Goal: Task Accomplishment & Management: Use online tool/utility

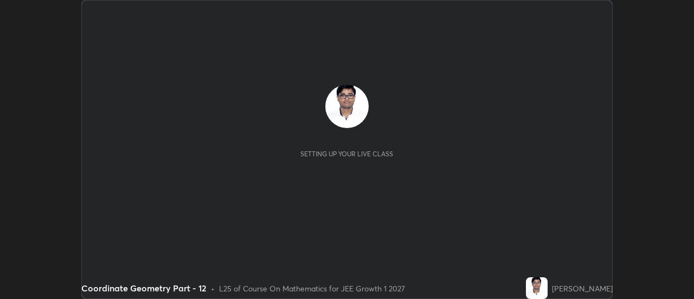
scroll to position [299, 694]
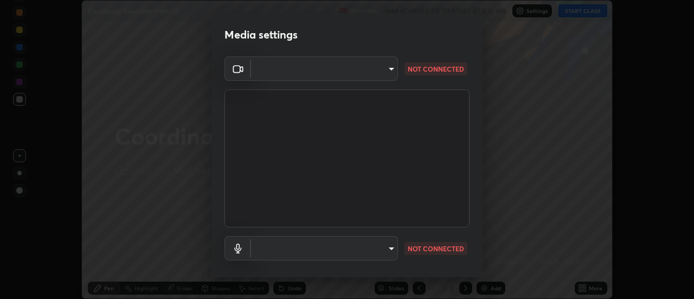
type input "4eebad9fb2b760257747d3faba0537f77ebfd590b97cb0ff6e10e17389be776b"
type input "default"
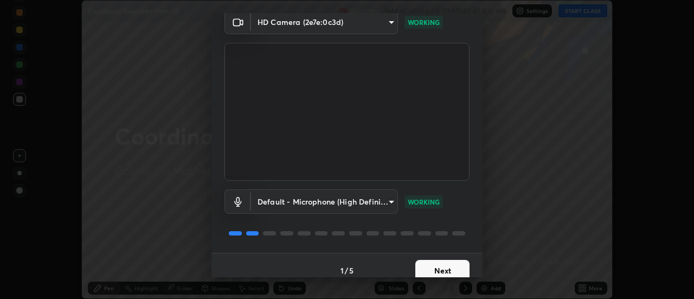
scroll to position [57, 0]
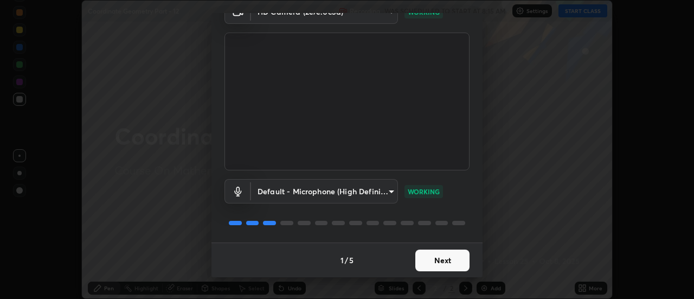
click at [422, 257] on button "Next" at bounding box center [442, 260] width 54 height 22
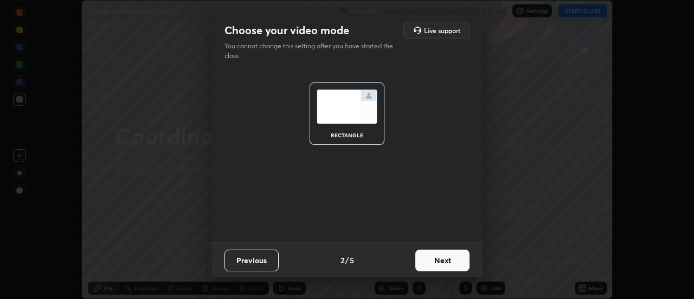
scroll to position [0, 0]
click at [425, 263] on button "Next" at bounding box center [442, 260] width 54 height 22
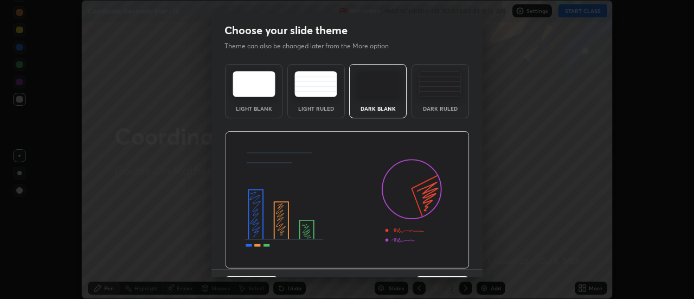
scroll to position [27, 0]
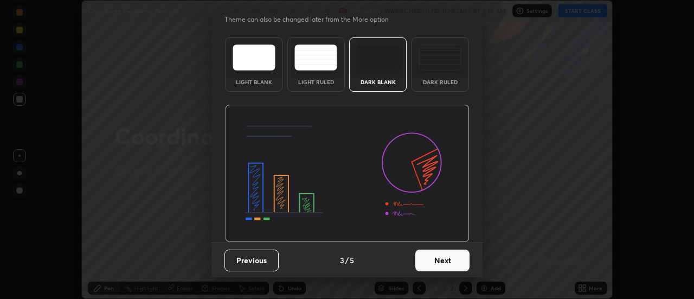
click at [428, 259] on button "Next" at bounding box center [442, 260] width 54 height 22
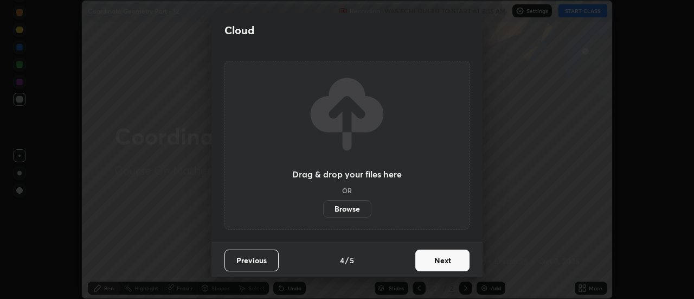
scroll to position [0, 0]
click at [434, 261] on button "Next" at bounding box center [442, 260] width 54 height 22
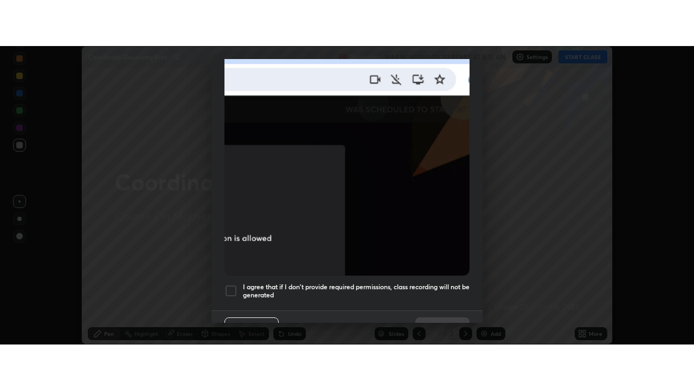
scroll to position [278, 0]
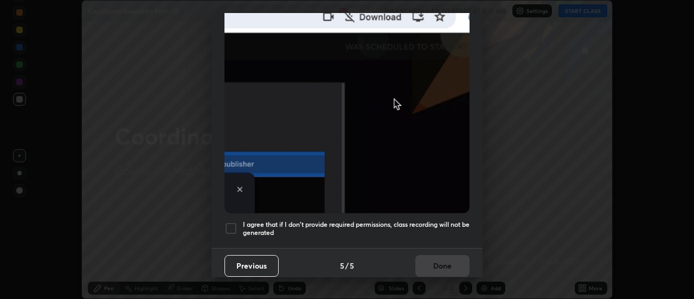
click at [270, 220] on h5 "I agree that if I don't provide required permissions, class recording will not …" at bounding box center [356, 228] width 227 height 17
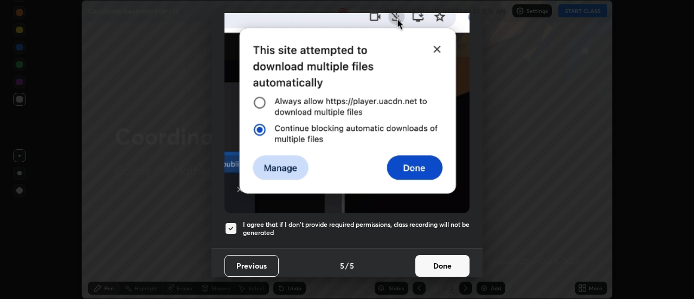
click at [433, 265] on button "Done" at bounding box center [442, 266] width 54 height 22
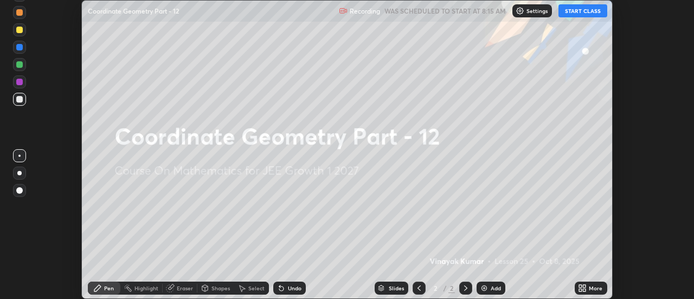
click at [579, 8] on button "START CLASS" at bounding box center [583, 10] width 49 height 13
click at [585, 290] on icon at bounding box center [584, 289] width 3 height 3
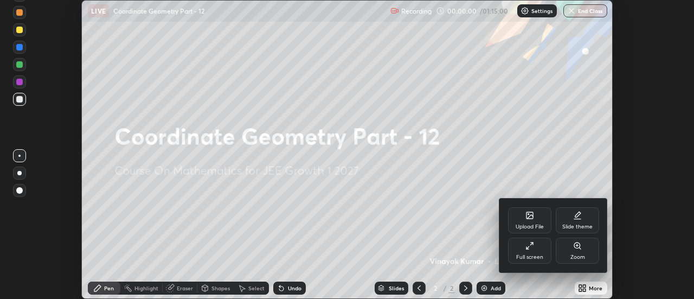
click at [529, 246] on icon at bounding box center [529, 245] width 9 height 9
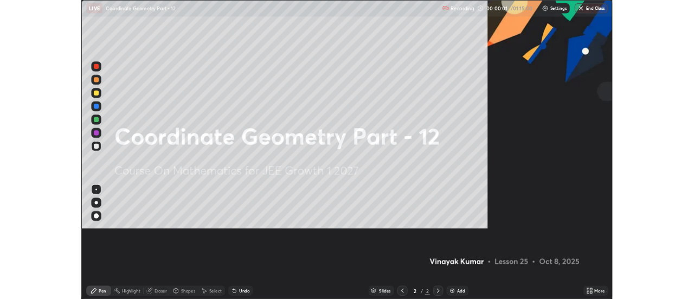
scroll to position [390, 694]
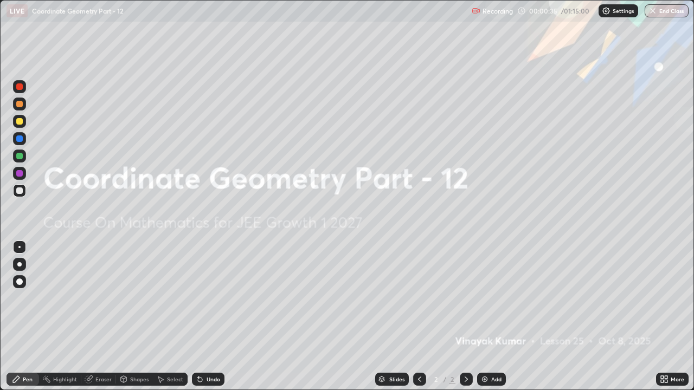
click at [492, 298] on div "Add" at bounding box center [491, 379] width 29 height 13
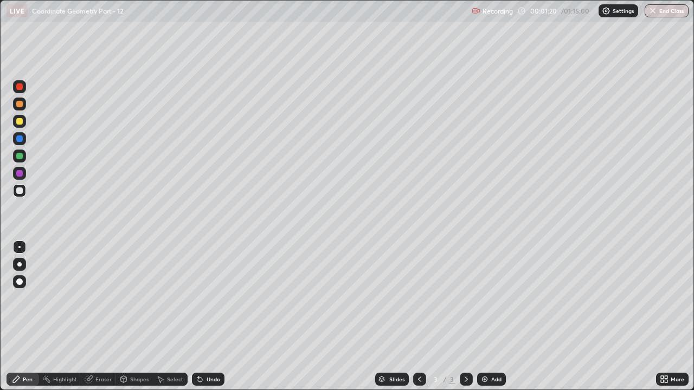
click at [143, 298] on div "Shapes" at bounding box center [139, 379] width 18 height 5
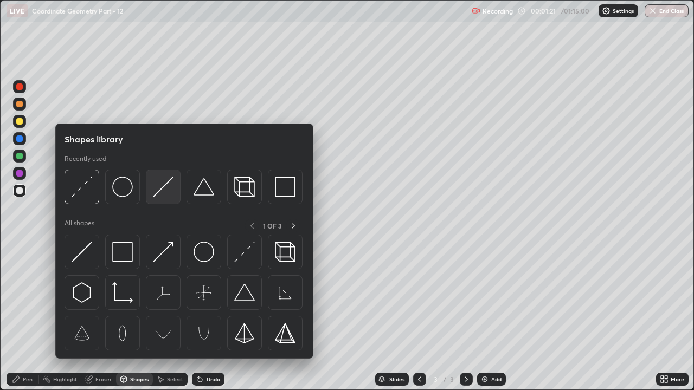
click at [158, 191] on img at bounding box center [163, 187] width 21 height 21
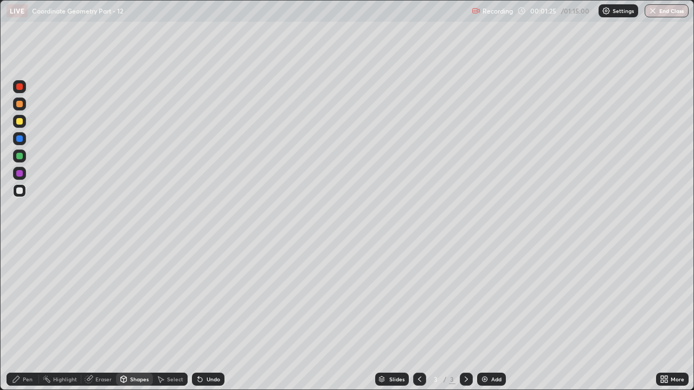
click at [26, 298] on div "Pen" at bounding box center [23, 379] width 33 height 13
click at [138, 298] on div "Shapes" at bounding box center [139, 379] width 18 height 5
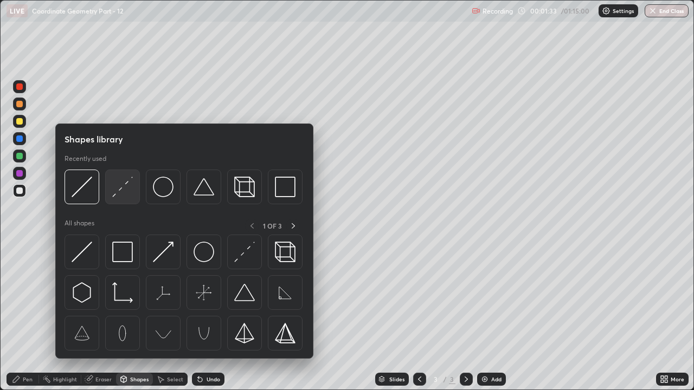
click at [128, 193] on img at bounding box center [122, 187] width 21 height 21
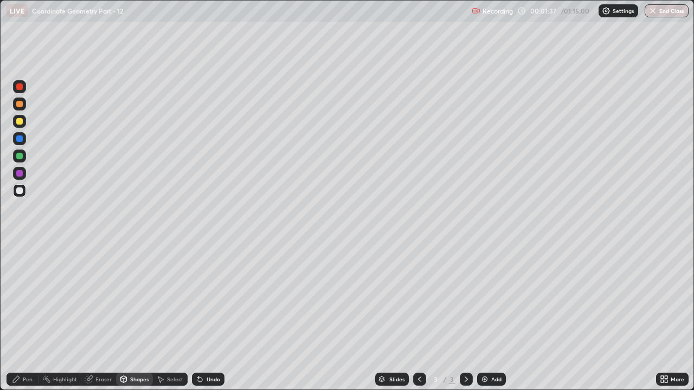
click at [24, 298] on div "Pen" at bounding box center [28, 379] width 10 height 5
click at [102, 298] on div "Eraser" at bounding box center [103, 379] width 16 height 5
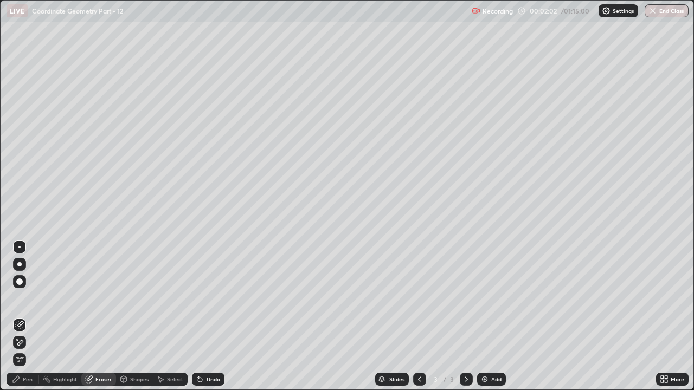
click at [17, 298] on icon at bounding box center [17, 339] width 1 height 1
click at [29, 298] on div "Pen" at bounding box center [28, 379] width 10 height 5
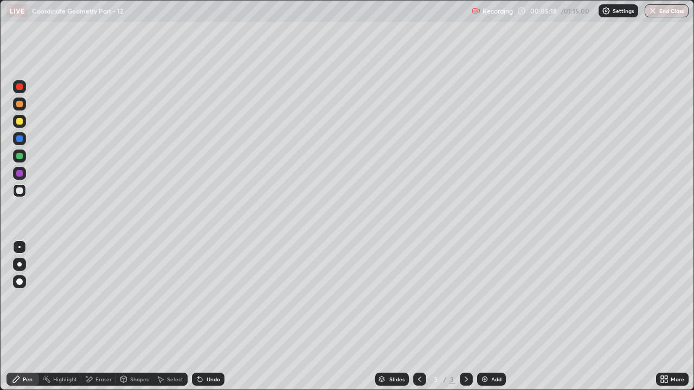
click at [497, 298] on div "Add" at bounding box center [491, 379] width 29 height 13
click at [420, 298] on icon at bounding box center [419, 379] width 9 height 9
click at [463, 298] on icon at bounding box center [466, 379] width 9 height 9
click at [210, 298] on div "Undo" at bounding box center [214, 379] width 14 height 5
click at [209, 298] on div "Undo" at bounding box center [214, 379] width 14 height 5
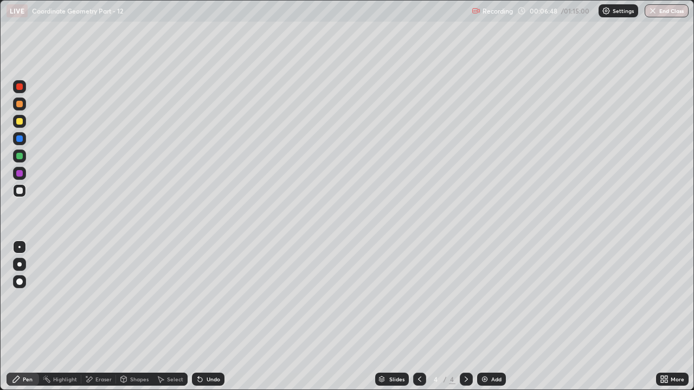
click at [419, 298] on icon at bounding box center [419, 379] width 9 height 9
click at [17, 157] on div at bounding box center [19, 156] width 7 height 7
click at [490, 298] on div "Add" at bounding box center [491, 379] width 29 height 13
click at [420, 298] on icon at bounding box center [419, 379] width 9 height 9
click at [465, 298] on icon at bounding box center [466, 379] width 3 height 5
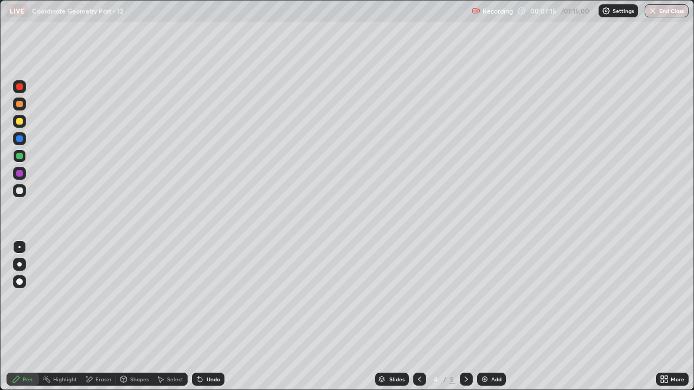
click at [466, 298] on icon at bounding box center [466, 379] width 3 height 5
click at [465, 298] on icon at bounding box center [466, 379] width 9 height 9
click at [492, 298] on div "Add" at bounding box center [491, 379] width 29 height 13
click at [416, 298] on div at bounding box center [419, 379] width 13 height 13
click at [418, 298] on icon at bounding box center [419, 379] width 9 height 9
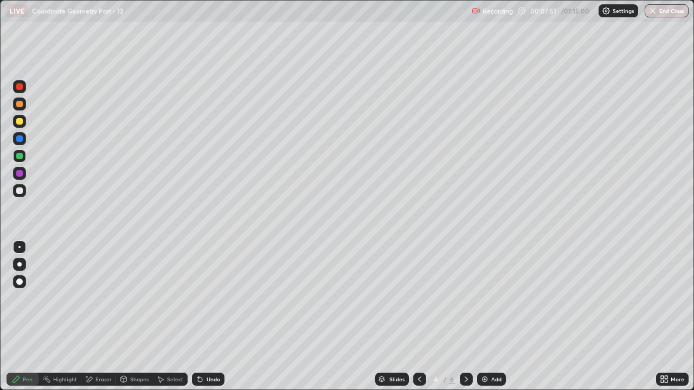
click at [419, 298] on icon at bounding box center [419, 379] width 9 height 9
click at [462, 298] on icon at bounding box center [466, 379] width 9 height 9
click at [468, 298] on div at bounding box center [466, 379] width 13 height 13
click at [419, 298] on icon at bounding box center [419, 379] width 9 height 9
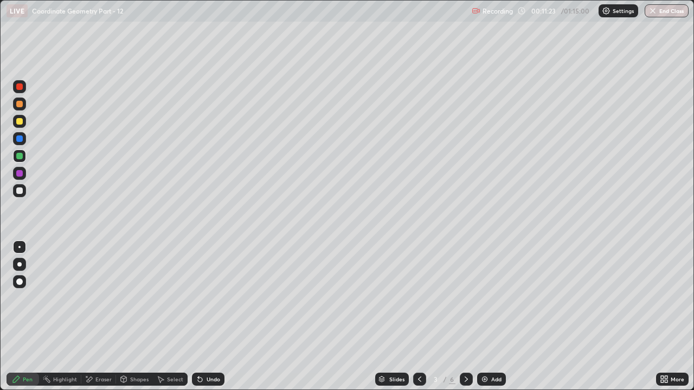
click at [470, 298] on icon at bounding box center [466, 379] width 9 height 9
click at [470, 298] on div at bounding box center [466, 379] width 13 height 13
click at [465, 298] on icon at bounding box center [466, 379] width 9 height 9
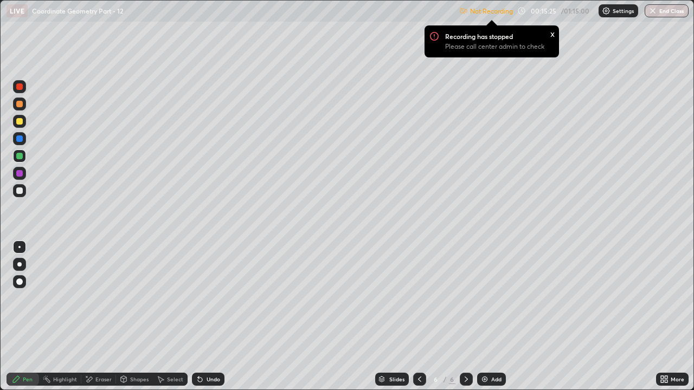
click at [609, 16] on div "Settings" at bounding box center [619, 10] width 40 height 13
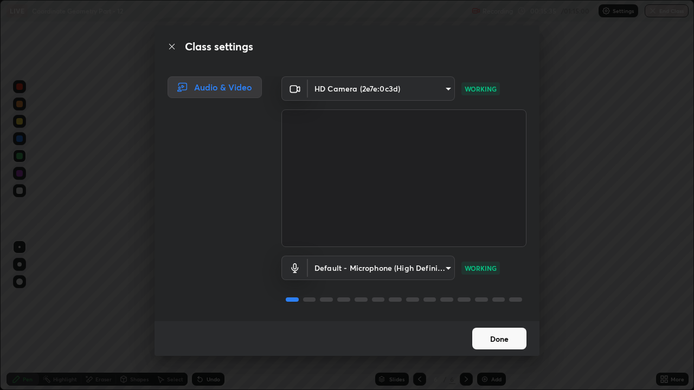
click at [498, 298] on button "Done" at bounding box center [499, 339] width 54 height 22
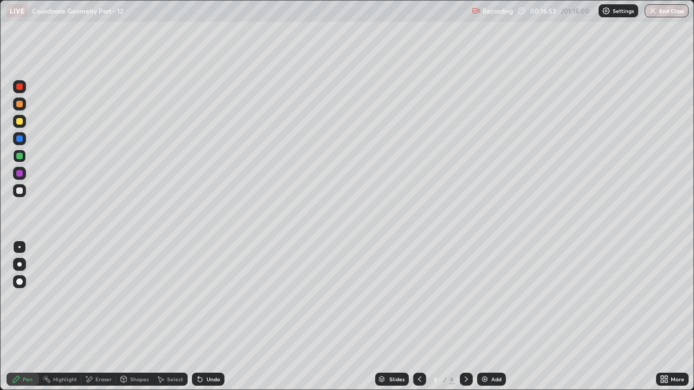
click at [495, 298] on div "Add" at bounding box center [496, 379] width 10 height 5
click at [138, 298] on div "Shapes" at bounding box center [139, 379] width 18 height 5
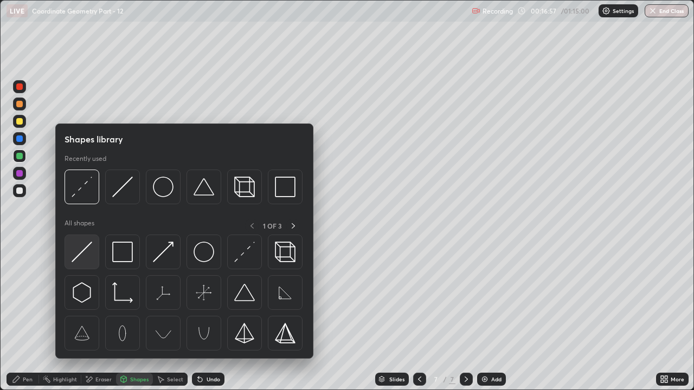
click at [92, 253] on img at bounding box center [82, 252] width 21 height 21
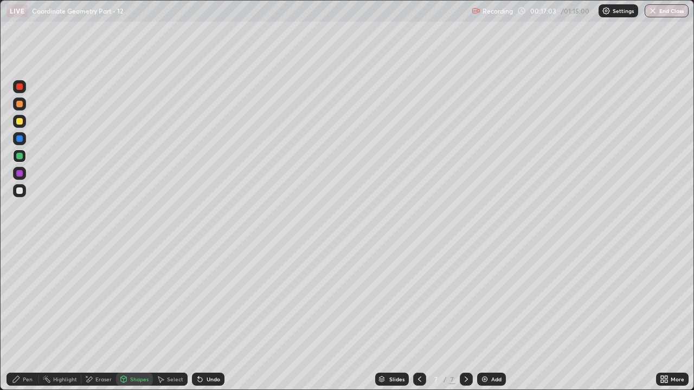
click at [25, 298] on div "Pen" at bounding box center [23, 379] width 33 height 13
click at [19, 105] on div at bounding box center [19, 104] width 7 height 7
click at [213, 298] on div "Undo" at bounding box center [214, 379] width 14 height 5
click at [134, 298] on div "Shapes" at bounding box center [139, 379] width 18 height 5
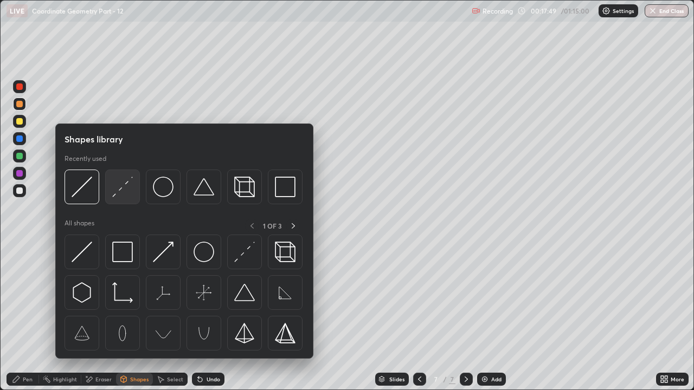
click at [126, 190] on img at bounding box center [122, 187] width 21 height 21
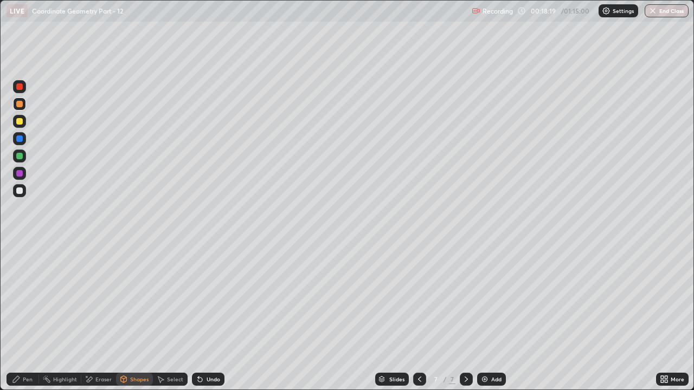
click at [20, 158] on div at bounding box center [19, 156] width 7 height 7
click at [21, 298] on div "Pen" at bounding box center [23, 379] width 33 height 13
click at [20, 174] on div at bounding box center [19, 173] width 7 height 7
click at [26, 298] on div "Pen" at bounding box center [28, 379] width 10 height 5
click at [209, 298] on div "Undo" at bounding box center [214, 379] width 14 height 5
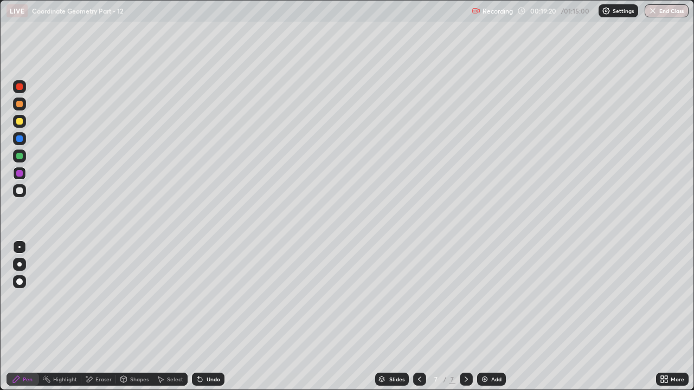
click at [132, 298] on div "Shapes" at bounding box center [139, 379] width 18 height 5
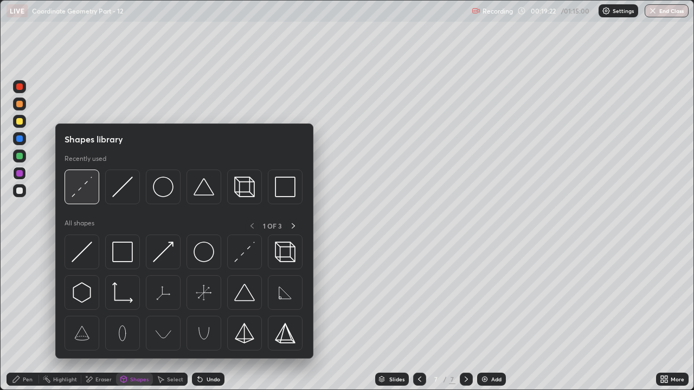
click at [82, 184] on img at bounding box center [82, 187] width 21 height 21
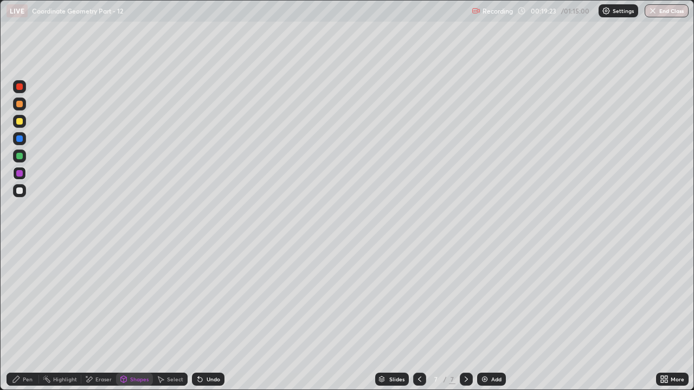
click at [18, 105] on div at bounding box center [19, 104] width 7 height 7
click at [16, 91] on div at bounding box center [19, 86] width 13 height 13
click at [207, 298] on div "Undo" at bounding box center [214, 379] width 14 height 5
click at [28, 298] on div "Pen" at bounding box center [23, 379] width 33 height 13
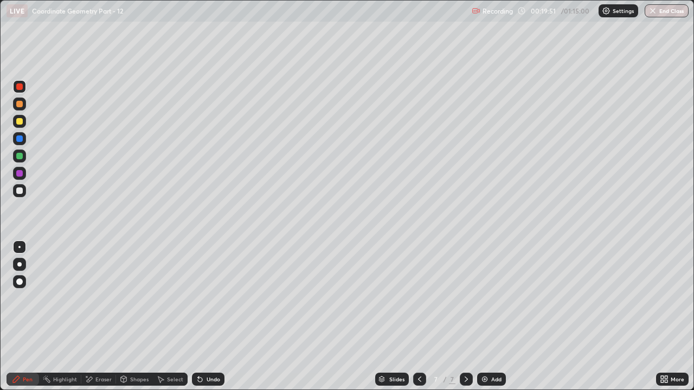
click at [215, 298] on div "Undo" at bounding box center [214, 379] width 14 height 5
click at [493, 298] on div "Add" at bounding box center [496, 379] width 10 height 5
click at [104, 298] on div "Eraser" at bounding box center [103, 379] width 16 height 5
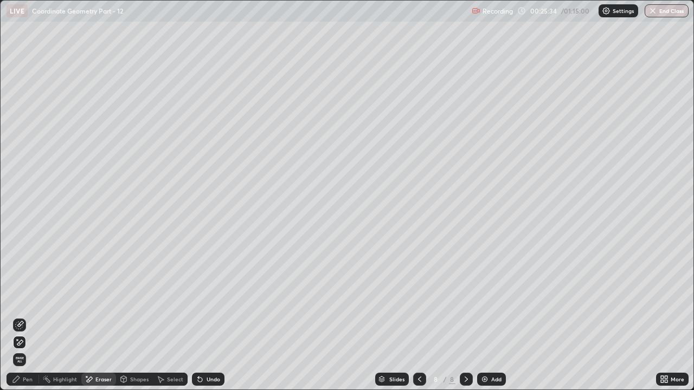
click at [133, 298] on div "Shapes" at bounding box center [139, 379] width 18 height 5
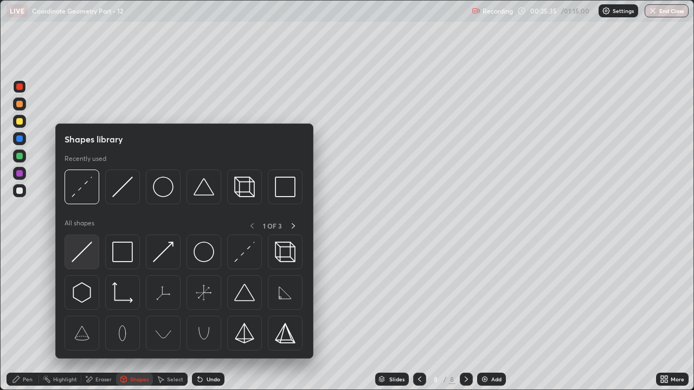
click at [82, 258] on img at bounding box center [82, 252] width 21 height 21
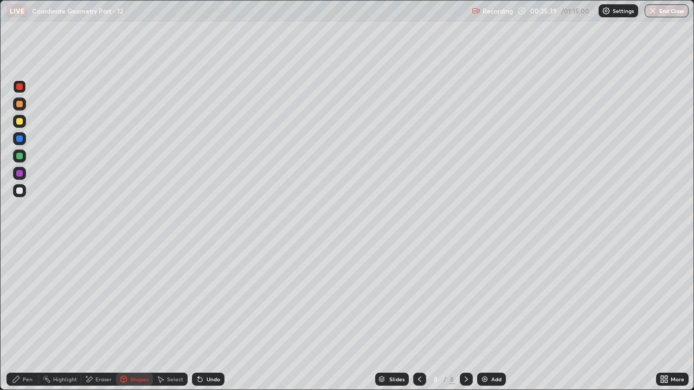
click at [20, 298] on div "Pen" at bounding box center [23, 379] width 33 height 13
click at [101, 298] on div "Eraser" at bounding box center [103, 379] width 16 height 5
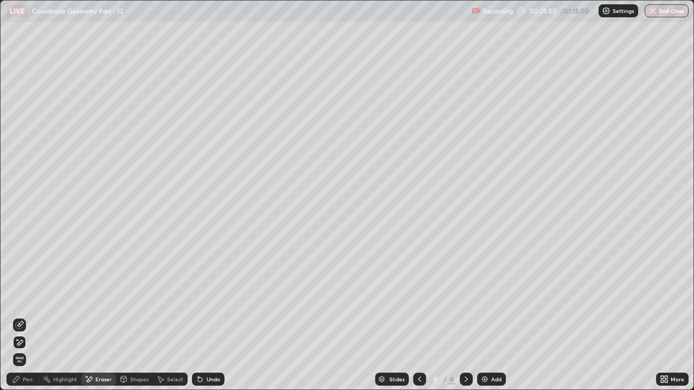
click at [138, 298] on div "Shapes" at bounding box center [139, 379] width 18 height 5
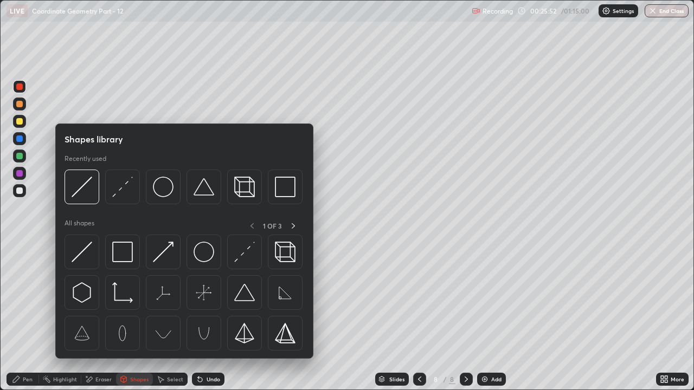
click at [21, 176] on div at bounding box center [19, 173] width 7 height 7
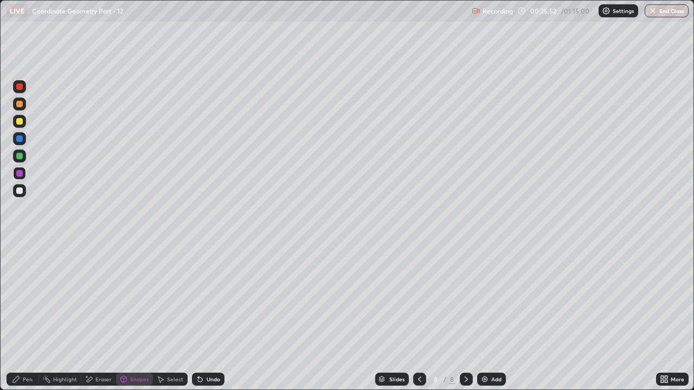
click at [21, 154] on div at bounding box center [19, 156] width 7 height 7
click at [20, 298] on icon at bounding box center [16, 379] width 9 height 9
click at [132, 298] on div "Shapes" at bounding box center [139, 379] width 18 height 5
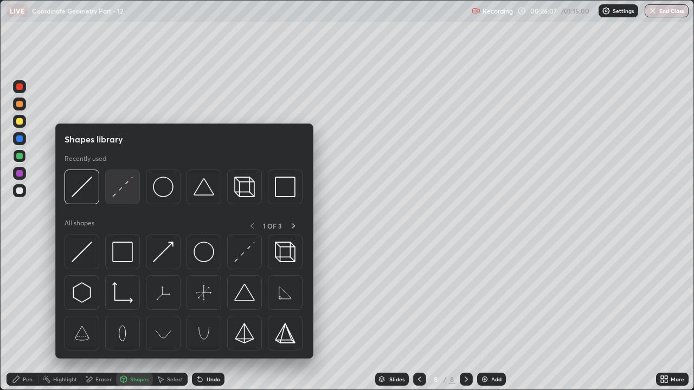
click at [120, 188] on img at bounding box center [122, 187] width 21 height 21
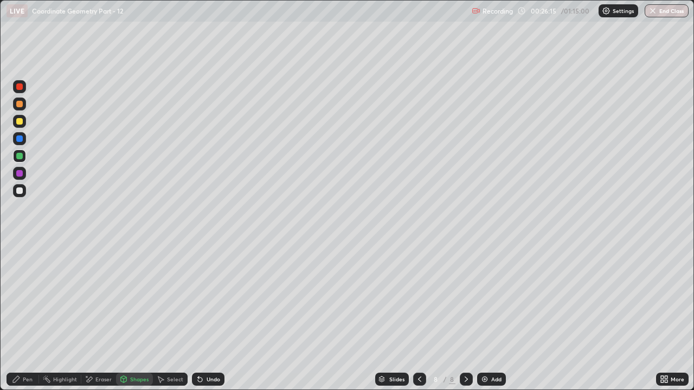
click at [30, 298] on div "Pen" at bounding box center [28, 379] width 10 height 5
click at [18, 105] on div at bounding box center [19, 104] width 7 height 7
click at [100, 298] on div "Eraser" at bounding box center [103, 379] width 16 height 5
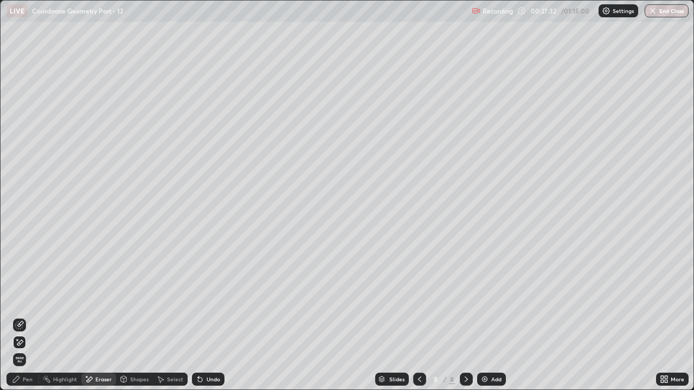
click at [21, 298] on div "Pen" at bounding box center [23, 379] width 33 height 13
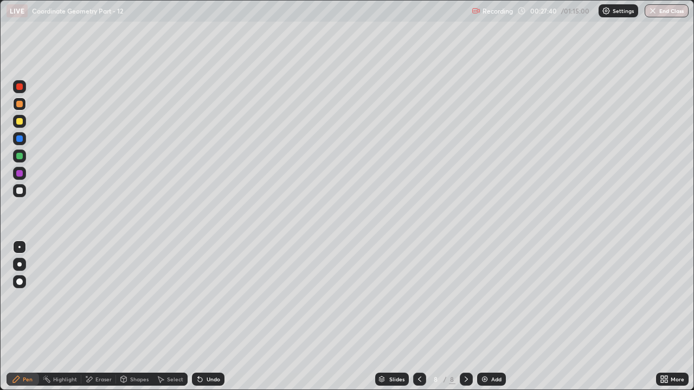
click at [204, 298] on div "Undo" at bounding box center [208, 379] width 33 height 13
click at [20, 84] on div at bounding box center [19, 87] width 7 height 7
click at [101, 298] on div "Eraser" at bounding box center [103, 379] width 16 height 5
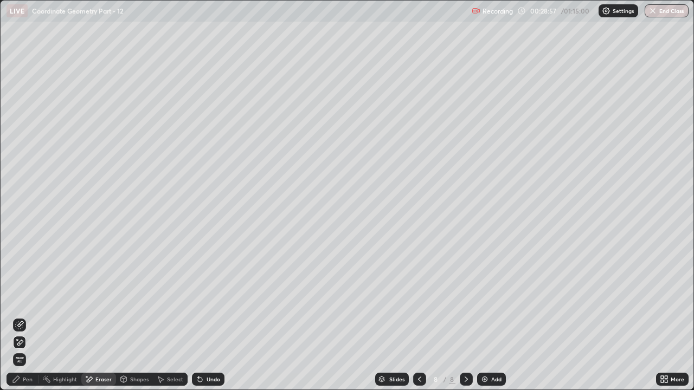
click at [15, 298] on icon at bounding box center [16, 379] width 7 height 7
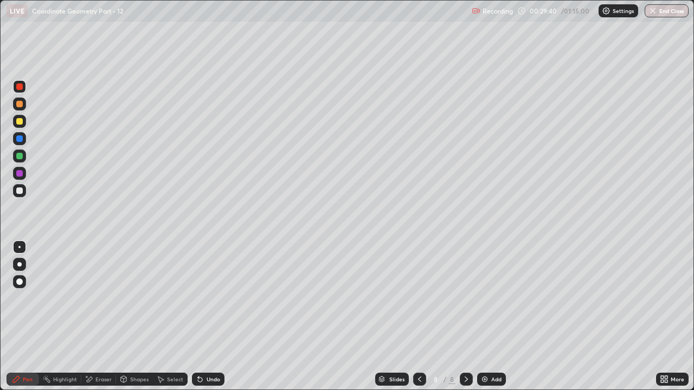
click at [208, 298] on div "Undo" at bounding box center [214, 379] width 14 height 5
click at [418, 298] on icon at bounding box center [419, 379] width 9 height 9
click at [465, 298] on icon at bounding box center [466, 379] width 9 height 9
click at [493, 298] on div "Add" at bounding box center [491, 379] width 29 height 13
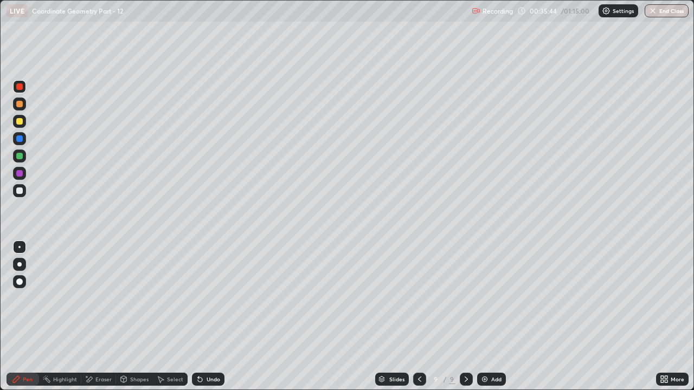
click at [133, 298] on div "Shapes" at bounding box center [139, 379] width 18 height 5
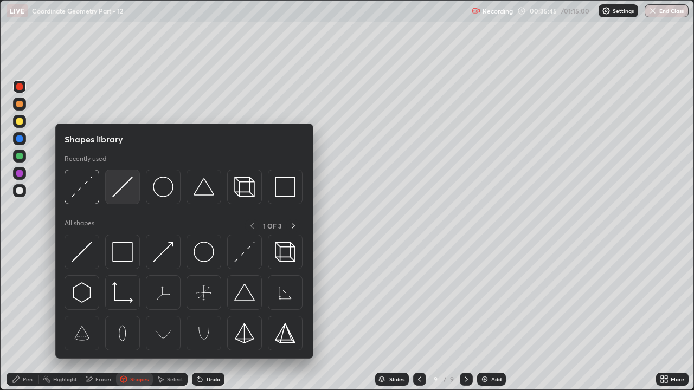
click at [119, 195] on img at bounding box center [122, 187] width 21 height 21
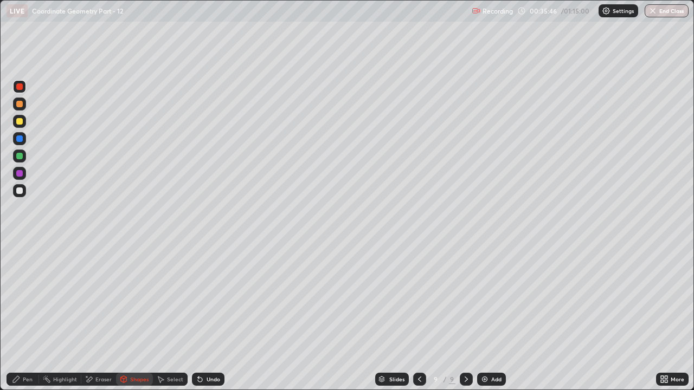
click at [20, 104] on div at bounding box center [19, 104] width 7 height 7
click at [105, 298] on div "Eraser" at bounding box center [103, 379] width 16 height 5
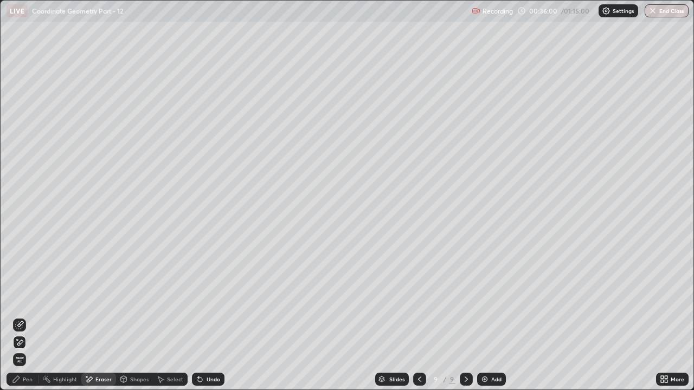
click at [24, 298] on div "Pen" at bounding box center [23, 379] width 33 height 13
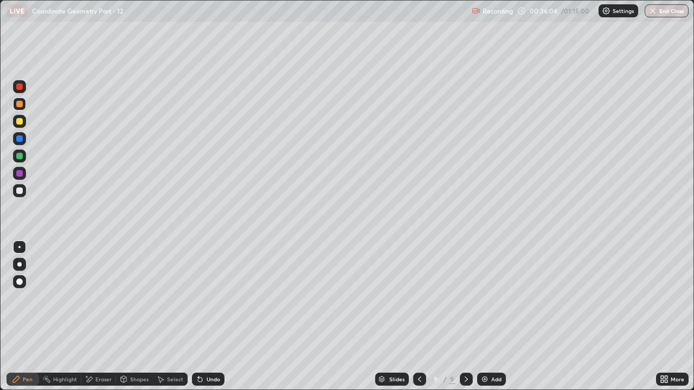
click at [204, 298] on div "Undo" at bounding box center [208, 379] width 33 height 13
click at [132, 298] on div "Shapes" at bounding box center [139, 379] width 18 height 5
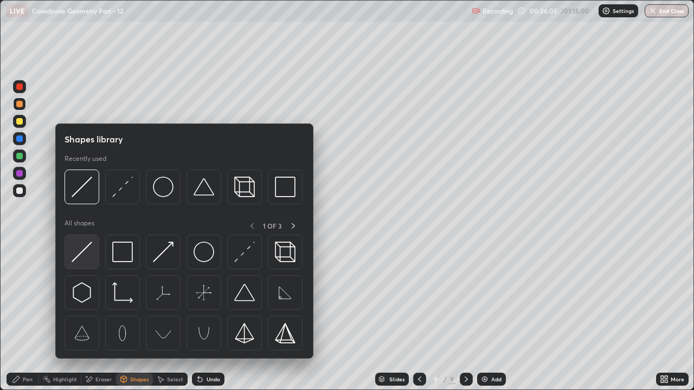
click at [80, 255] on img at bounding box center [82, 252] width 21 height 21
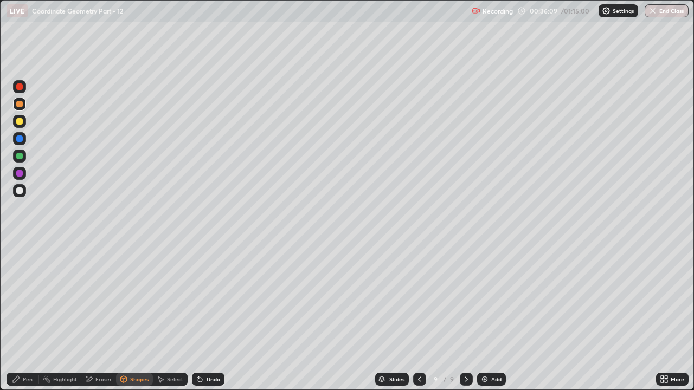
click at [23, 298] on div "Pen" at bounding box center [28, 379] width 10 height 5
click at [106, 298] on div "Eraser" at bounding box center [103, 379] width 16 height 5
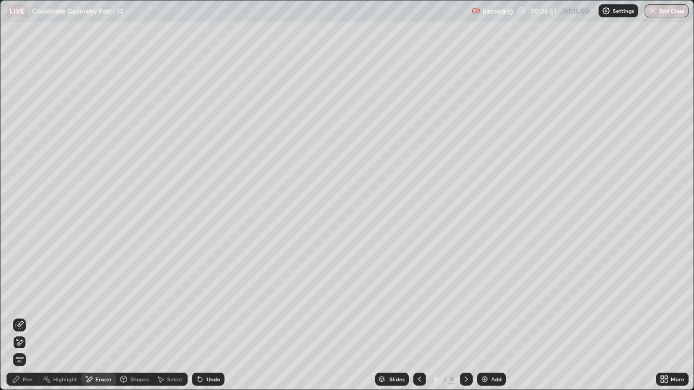
click at [34, 298] on div "Pen" at bounding box center [23, 379] width 33 height 13
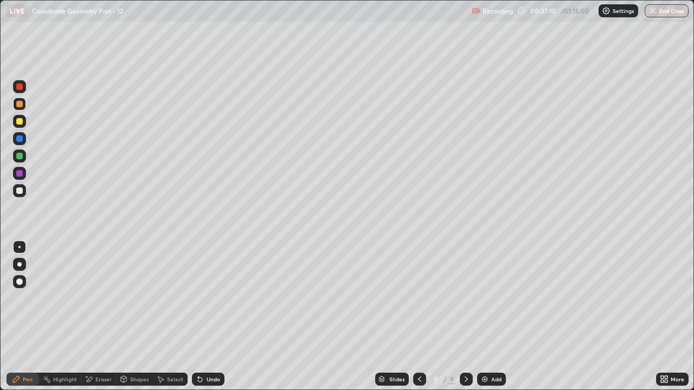
click at [137, 298] on div "Shapes" at bounding box center [139, 379] width 18 height 5
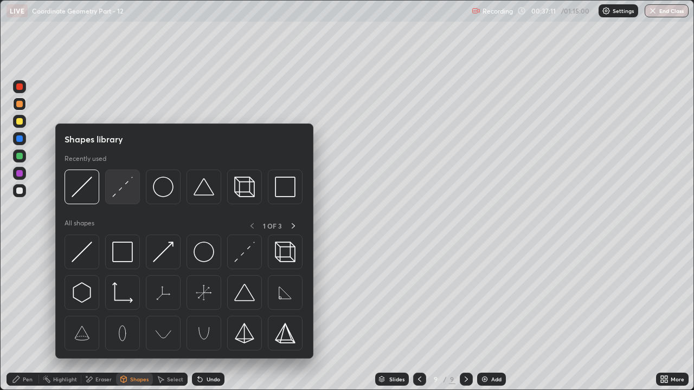
click at [116, 196] on img at bounding box center [122, 187] width 21 height 21
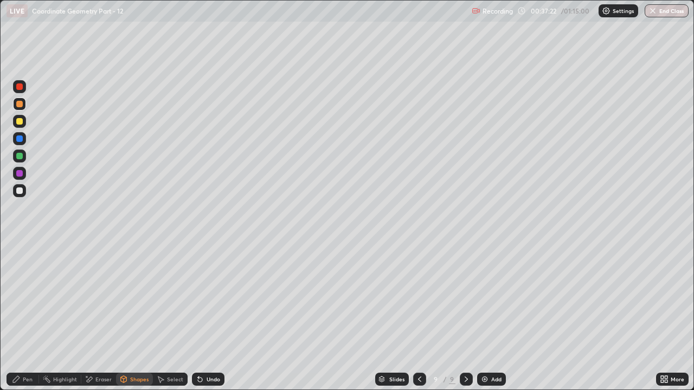
click at [26, 298] on div "Pen" at bounding box center [28, 379] width 10 height 5
click at [18, 88] on div at bounding box center [19, 87] width 7 height 7
click at [133, 298] on div "Shapes" at bounding box center [139, 379] width 18 height 5
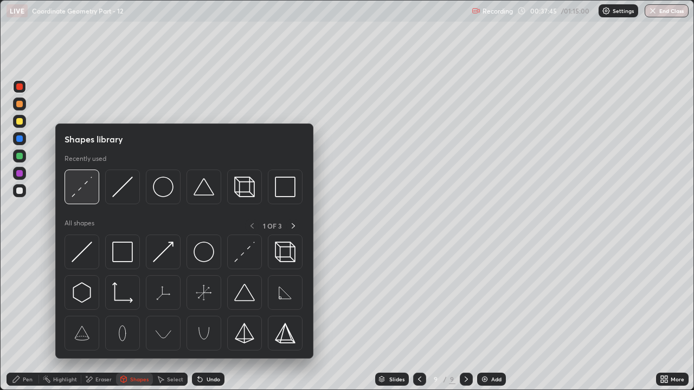
click at [85, 189] on img at bounding box center [82, 187] width 21 height 21
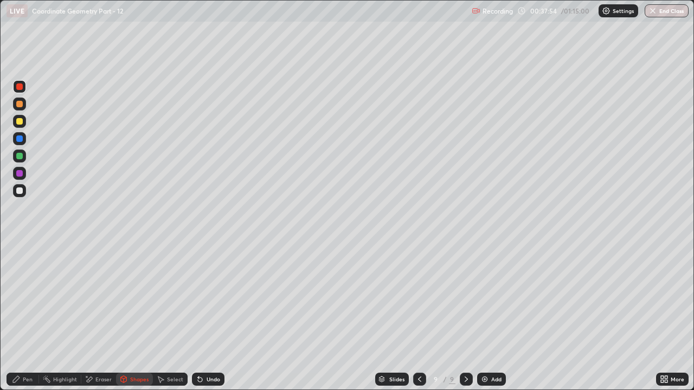
click at [21, 298] on div "Pen" at bounding box center [23, 379] width 33 height 13
click at [134, 298] on div "Shapes" at bounding box center [139, 379] width 18 height 5
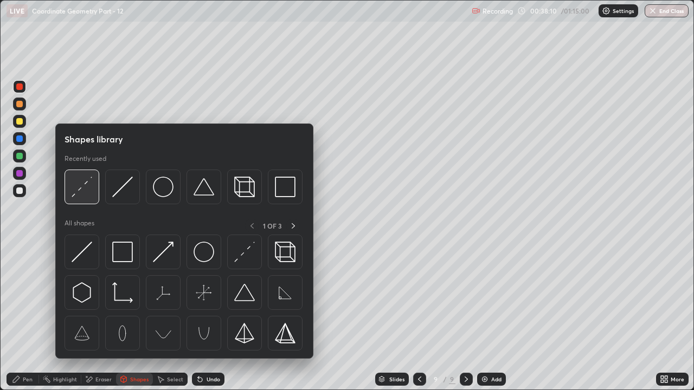
click at [84, 188] on img at bounding box center [82, 187] width 21 height 21
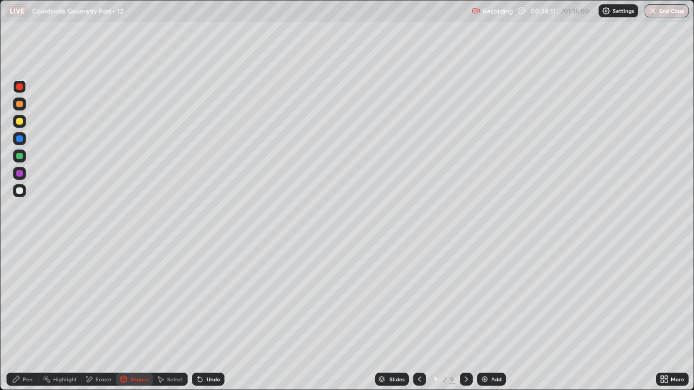
click at [18, 121] on div at bounding box center [19, 121] width 7 height 7
click at [31, 298] on div "Pen" at bounding box center [28, 379] width 10 height 5
click at [204, 298] on div "Undo" at bounding box center [208, 379] width 33 height 13
click at [317, 298] on div "Slides 9 / 9 Add" at bounding box center [440, 380] width 432 height 22
click at [495, 298] on div "Add" at bounding box center [496, 379] width 10 height 5
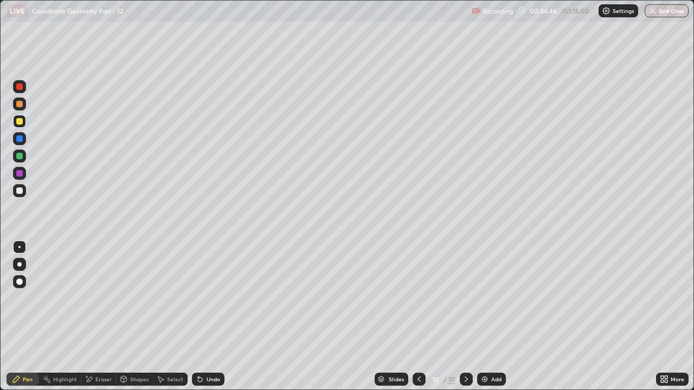
click at [214, 298] on div "Undo" at bounding box center [214, 379] width 14 height 5
click at [209, 298] on div "Undo" at bounding box center [214, 379] width 14 height 5
click at [207, 298] on div "Undo" at bounding box center [214, 379] width 14 height 5
click at [104, 298] on div "Eraser" at bounding box center [103, 379] width 16 height 5
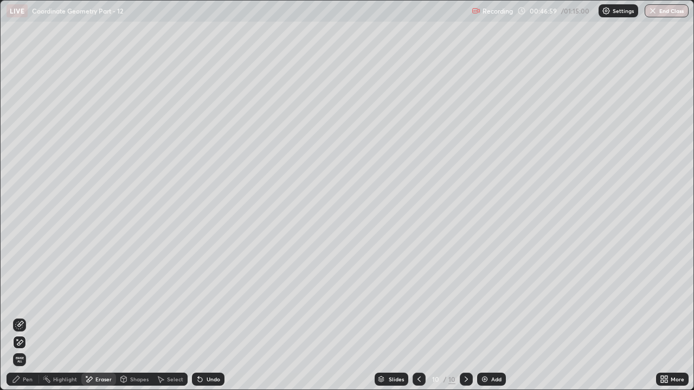
click at [133, 298] on div "Shapes" at bounding box center [139, 379] width 18 height 5
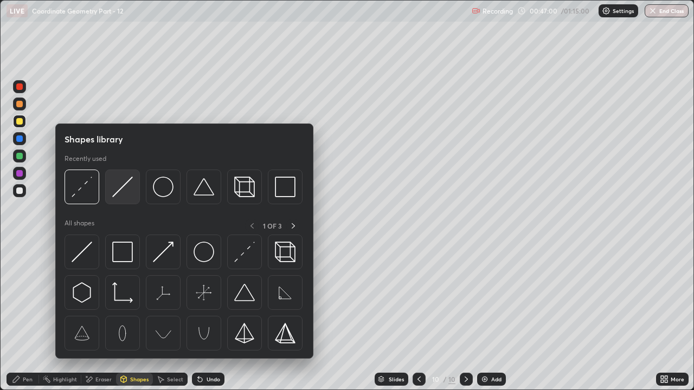
click at [121, 190] on img at bounding box center [122, 187] width 21 height 21
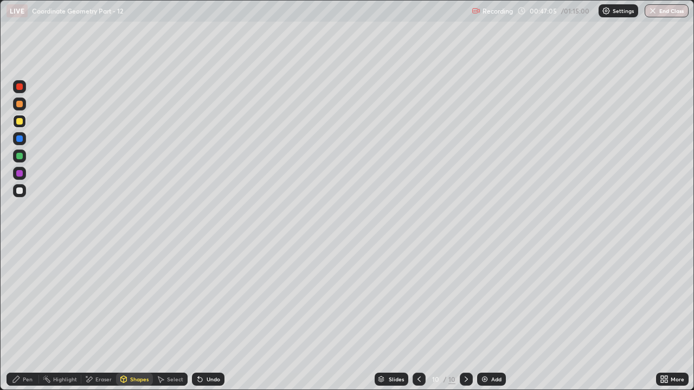
click at [29, 298] on div "Pen" at bounding box center [28, 379] width 10 height 5
click at [211, 298] on div "Undo" at bounding box center [214, 379] width 14 height 5
click at [209, 298] on div "Undo" at bounding box center [214, 379] width 14 height 5
click at [212, 298] on div "Undo" at bounding box center [214, 379] width 14 height 5
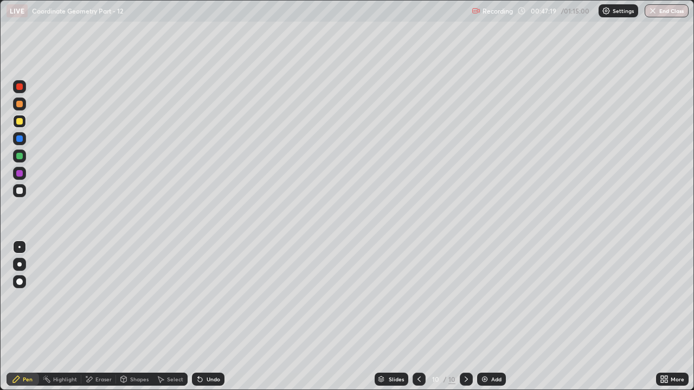
click at [219, 298] on div "Undo" at bounding box center [208, 379] width 33 height 13
click at [207, 298] on div "Undo" at bounding box center [214, 379] width 14 height 5
click at [104, 298] on div "Eraser" at bounding box center [103, 379] width 16 height 5
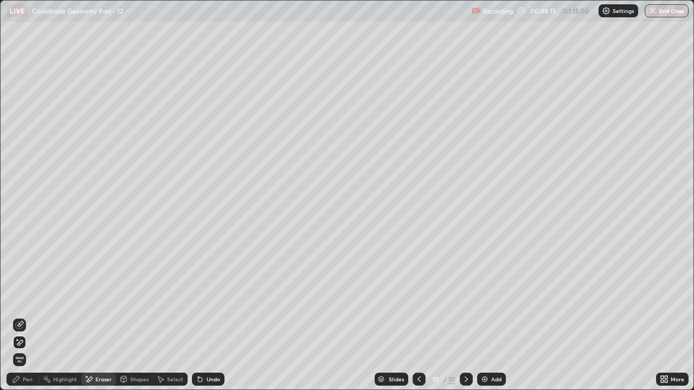
click at [136, 298] on div "Shapes" at bounding box center [139, 379] width 18 height 5
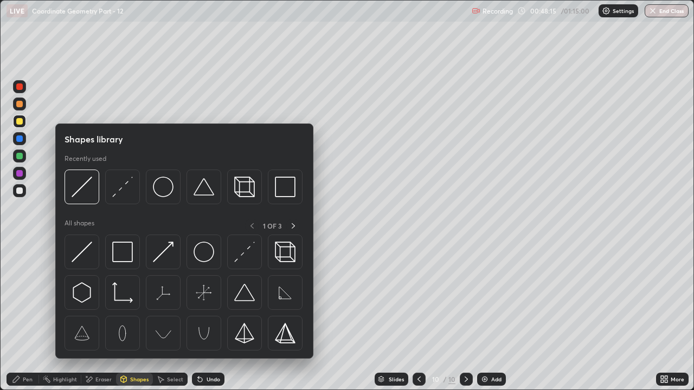
click at [81, 253] on img at bounding box center [82, 252] width 21 height 21
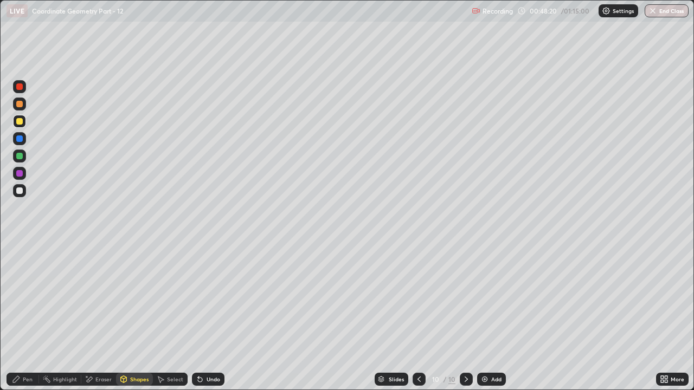
click at [98, 298] on div "Eraser" at bounding box center [98, 379] width 35 height 13
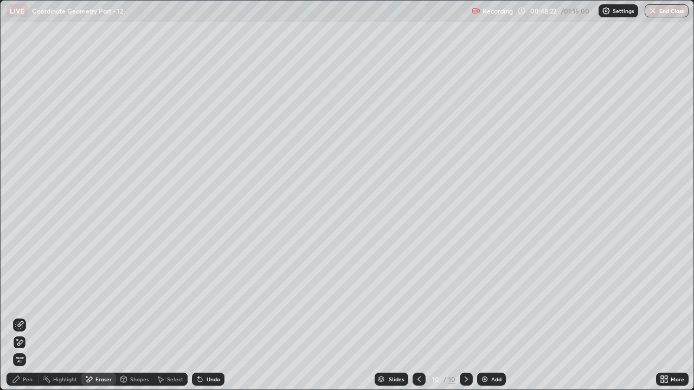
click at [29, 298] on div "Pen" at bounding box center [23, 379] width 33 height 13
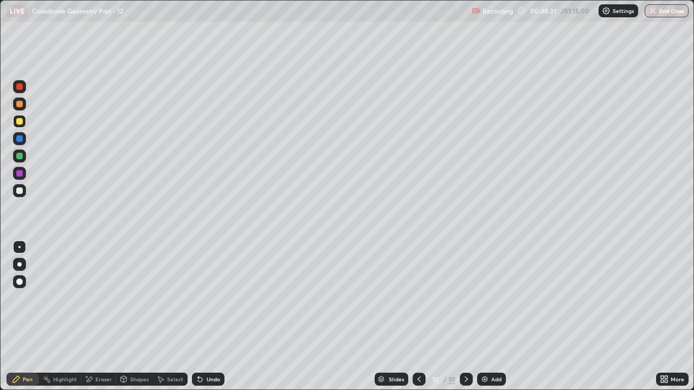
click at [100, 298] on div "Eraser" at bounding box center [103, 379] width 16 height 5
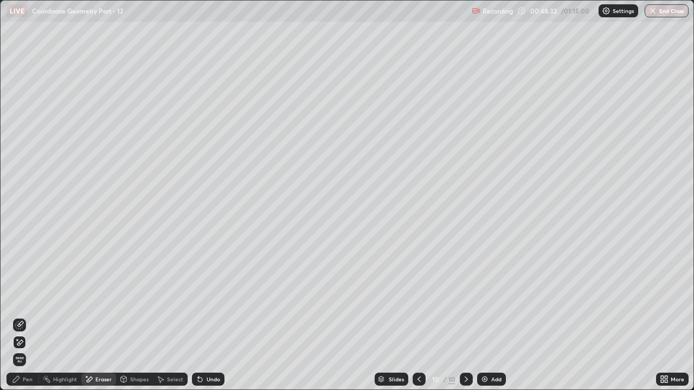
click at [25, 298] on div "Pen" at bounding box center [23, 379] width 33 height 13
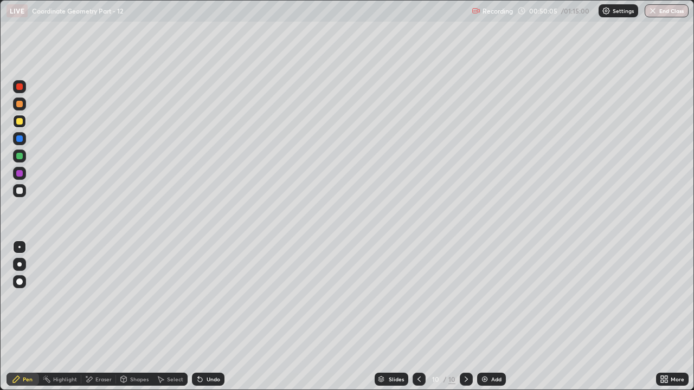
click at [418, 298] on icon at bounding box center [419, 379] width 9 height 9
click at [419, 298] on icon at bounding box center [419, 379] width 3 height 5
click at [465, 298] on icon at bounding box center [466, 379] width 9 height 9
click at [465, 298] on div at bounding box center [466, 379] width 13 height 13
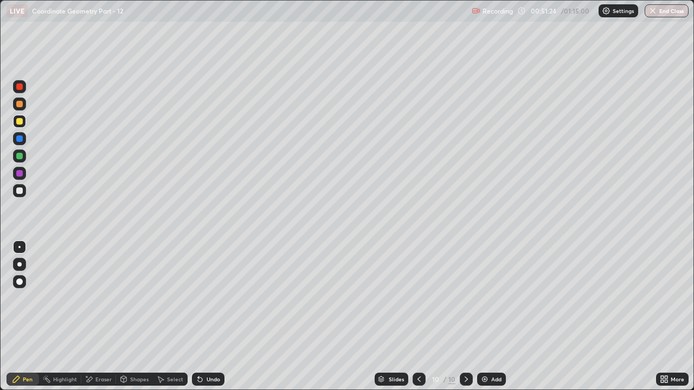
click at [414, 298] on div at bounding box center [419, 379] width 13 height 13
click at [416, 298] on icon at bounding box center [419, 379] width 9 height 9
click at [464, 298] on icon at bounding box center [466, 379] width 9 height 9
click at [465, 298] on icon at bounding box center [466, 379] width 9 height 9
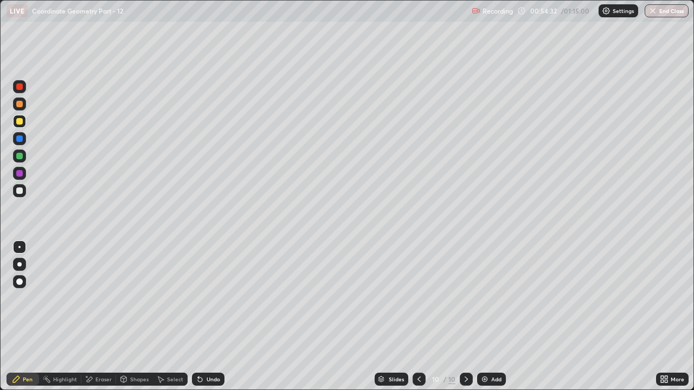
click at [202, 298] on icon at bounding box center [200, 379] width 9 height 9
click at [207, 298] on div "Undo" at bounding box center [214, 379] width 14 height 5
click at [490, 298] on div "Add" at bounding box center [491, 379] width 29 height 13
click at [138, 298] on div "Shapes" at bounding box center [134, 379] width 37 height 13
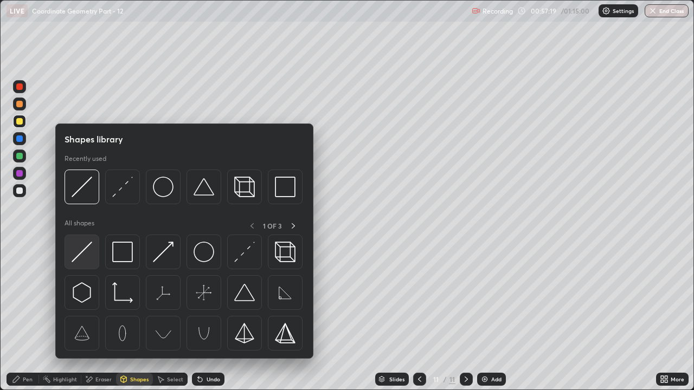
click at [83, 252] on img at bounding box center [82, 252] width 21 height 21
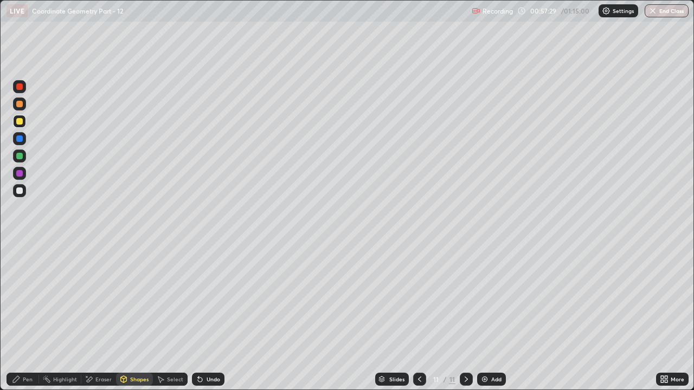
click at [21, 87] on div at bounding box center [19, 87] width 7 height 7
click at [207, 298] on div "Undo" at bounding box center [214, 379] width 14 height 5
click at [24, 298] on div "Pen" at bounding box center [28, 379] width 10 height 5
click at [22, 156] on div at bounding box center [19, 156] width 7 height 7
click at [208, 298] on div "Undo" at bounding box center [214, 379] width 14 height 5
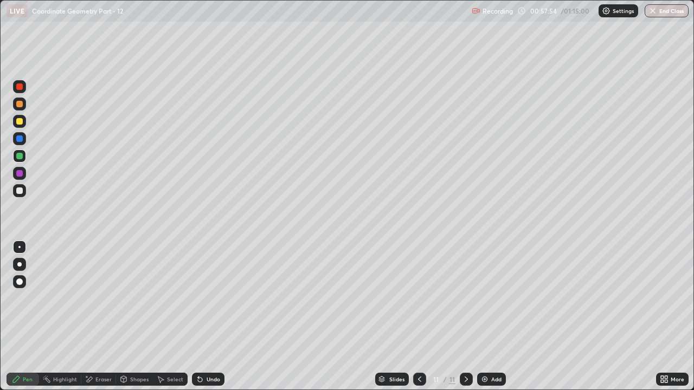
click at [98, 298] on div "Eraser" at bounding box center [103, 379] width 16 height 5
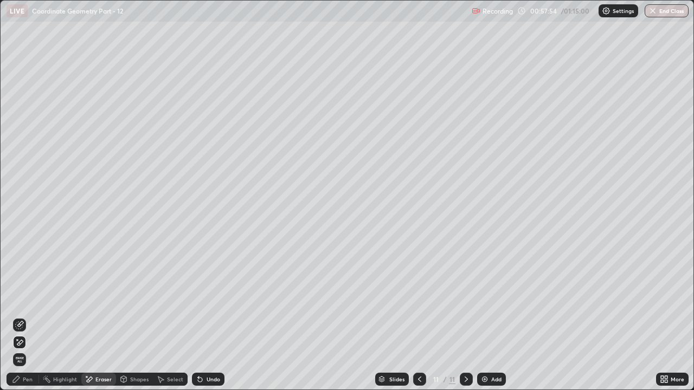
click at [138, 298] on div "Shapes" at bounding box center [134, 379] width 37 height 13
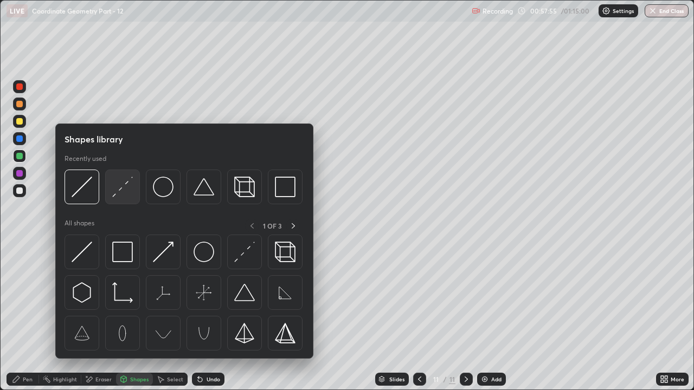
click at [124, 195] on img at bounding box center [122, 187] width 21 height 21
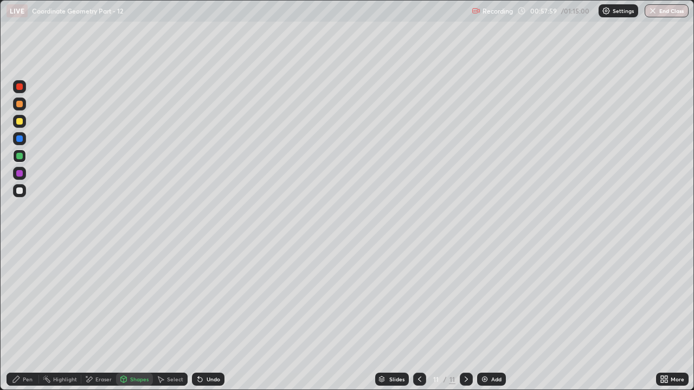
click at [27, 298] on div "Pen" at bounding box center [28, 379] width 10 height 5
click at [132, 298] on div "Shapes" at bounding box center [139, 379] width 18 height 5
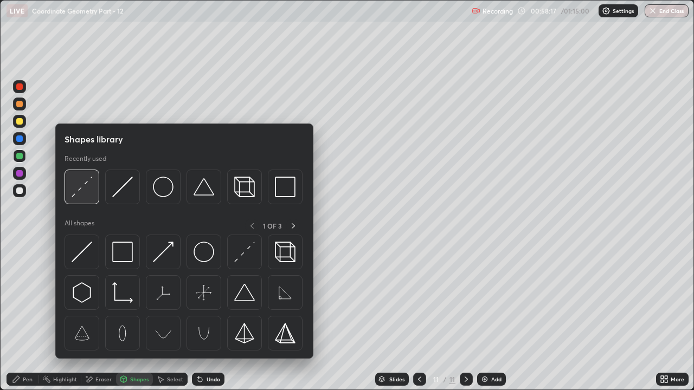
click at [84, 188] on img at bounding box center [82, 187] width 21 height 21
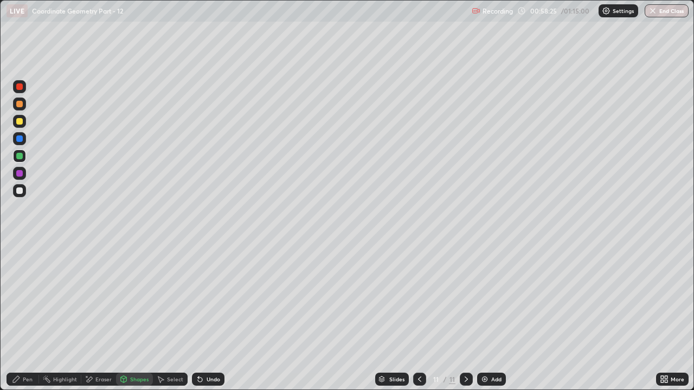
click at [28, 298] on div "Pen" at bounding box center [28, 379] width 10 height 5
click at [207, 298] on div "Undo" at bounding box center [214, 379] width 14 height 5
click at [204, 298] on div "Undo" at bounding box center [208, 379] width 33 height 13
click at [129, 298] on div "Shapes" at bounding box center [134, 379] width 37 height 13
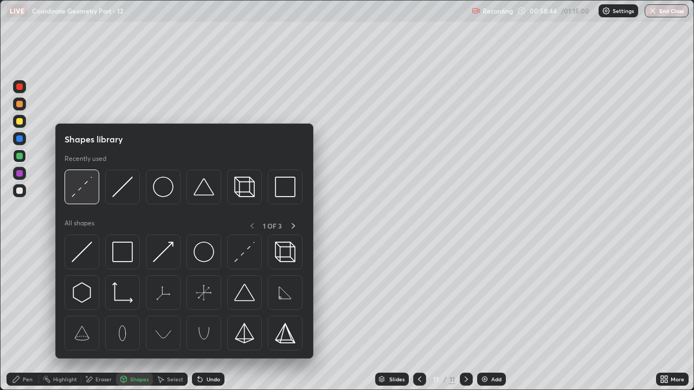
click at [80, 189] on img at bounding box center [82, 187] width 21 height 21
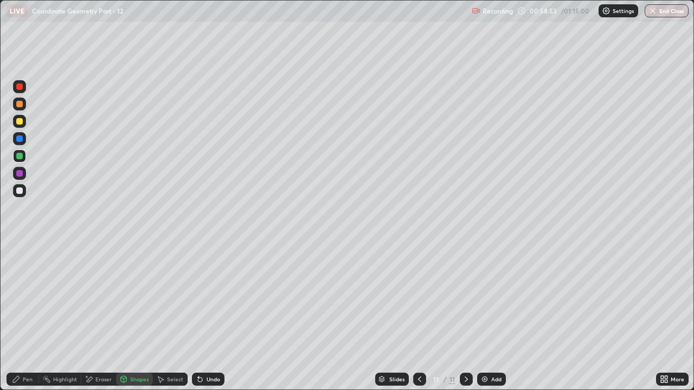
click at [30, 298] on div "Pen" at bounding box center [23, 379] width 33 height 13
click at [493, 298] on div "Add" at bounding box center [496, 379] width 10 height 5
click at [133, 298] on div "Shapes" at bounding box center [139, 379] width 18 height 5
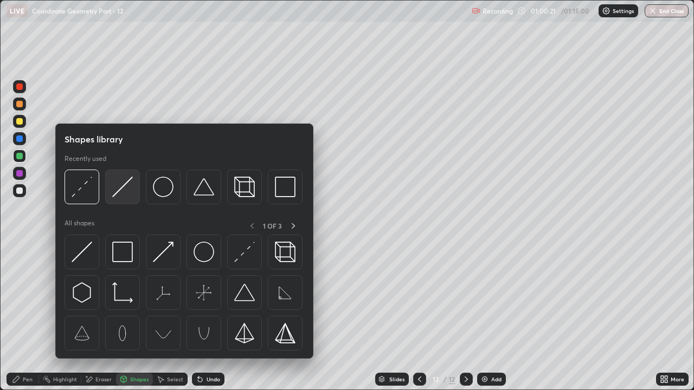
click at [133, 195] on img at bounding box center [122, 187] width 21 height 21
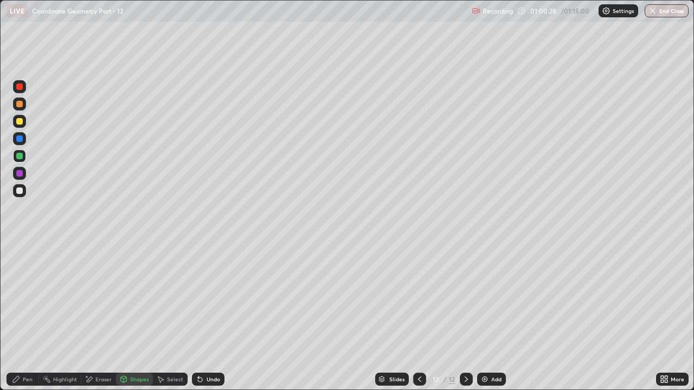
click at [134, 298] on div "Shapes" at bounding box center [139, 379] width 18 height 5
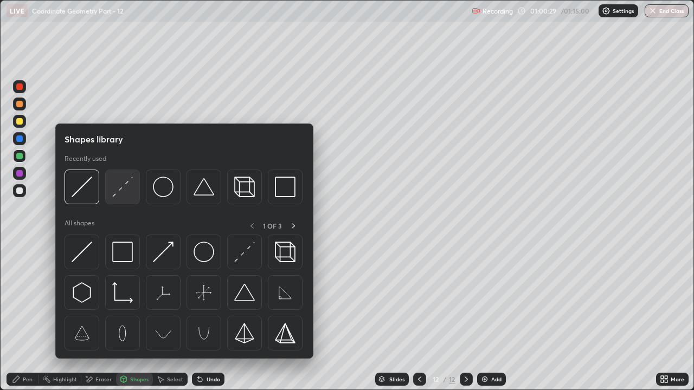
click at [123, 198] on div at bounding box center [122, 187] width 35 height 35
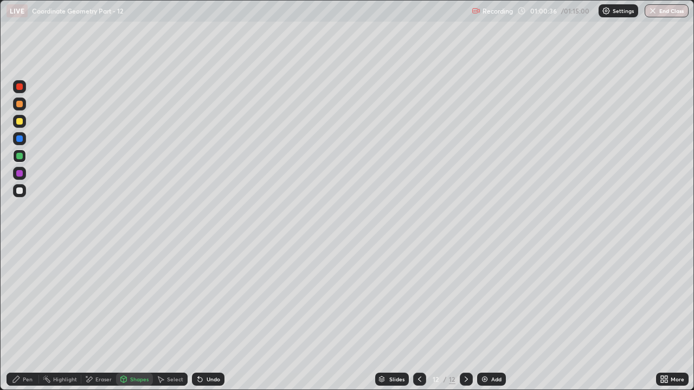
click at [25, 298] on div "Pen" at bounding box center [23, 379] width 33 height 13
click at [491, 298] on div "Add" at bounding box center [496, 379] width 10 height 5
click at [213, 298] on div "Undo" at bounding box center [214, 379] width 14 height 5
click at [131, 298] on div "Shapes" at bounding box center [139, 379] width 18 height 5
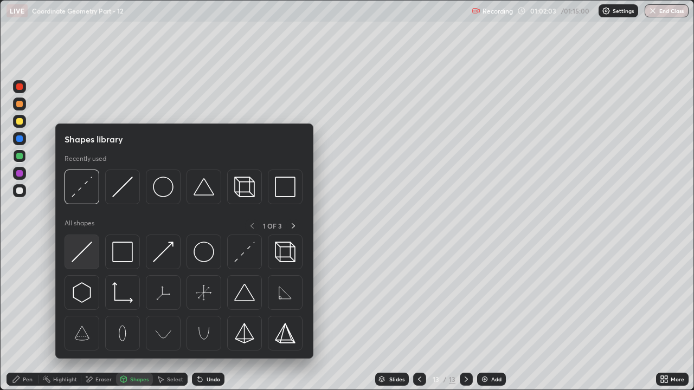
click at [82, 255] on img at bounding box center [82, 252] width 21 height 21
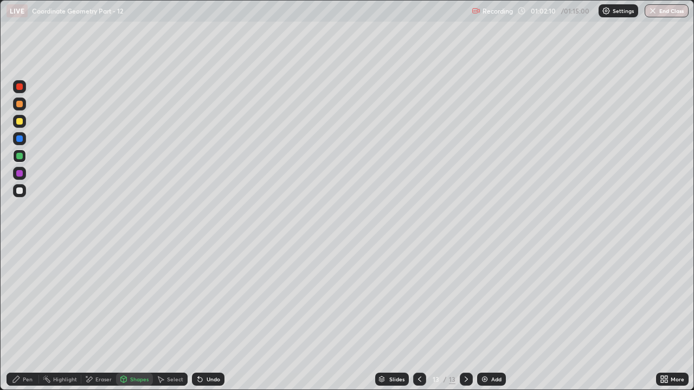
click at [134, 298] on div "Shapes" at bounding box center [139, 379] width 18 height 5
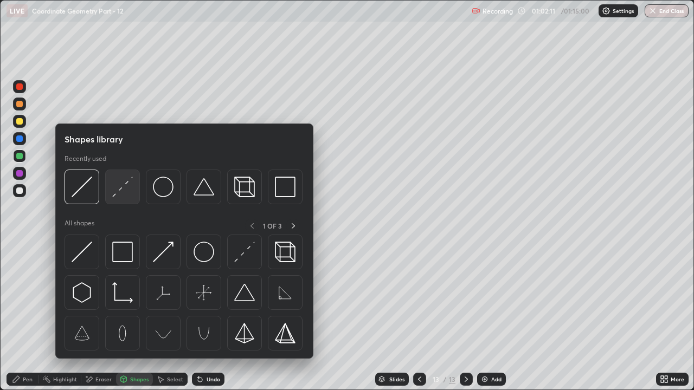
click at [117, 194] on img at bounding box center [122, 187] width 21 height 21
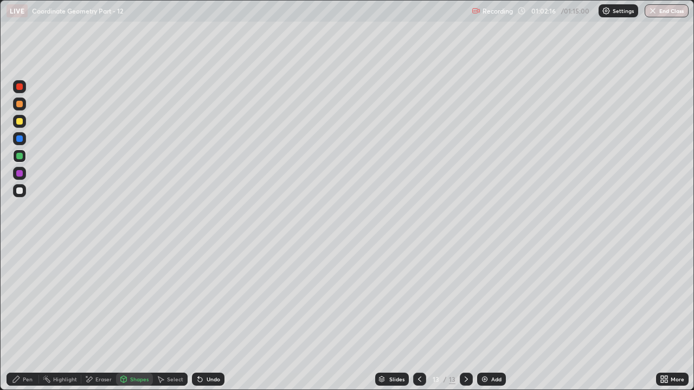
click at [26, 298] on div "Pen" at bounding box center [28, 379] width 10 height 5
click at [21, 101] on div at bounding box center [19, 104] width 7 height 7
click at [134, 298] on div "Shapes" at bounding box center [134, 379] width 37 height 13
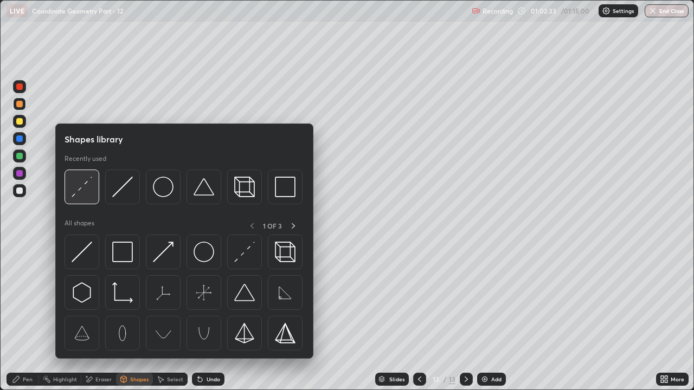
click at [86, 192] on img at bounding box center [82, 187] width 21 height 21
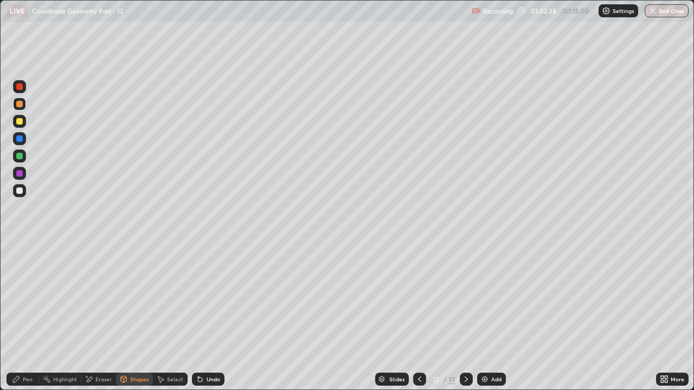
click at [212, 298] on div "Undo" at bounding box center [208, 379] width 33 height 13
click at [21, 298] on icon at bounding box center [16, 379] width 9 height 9
click at [107, 298] on div "Eraser" at bounding box center [103, 379] width 16 height 5
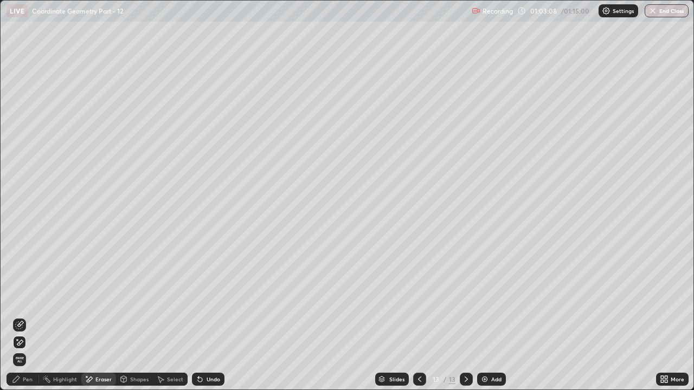
click at [28, 298] on div "Pen" at bounding box center [28, 379] width 10 height 5
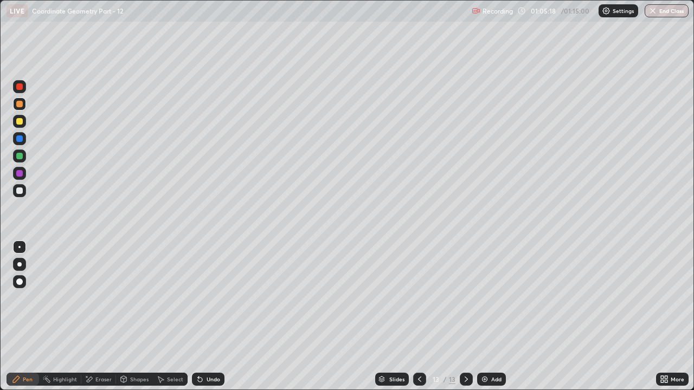
click at [419, 298] on icon at bounding box center [419, 379] width 9 height 9
click at [425, 298] on div at bounding box center [419, 379] width 13 height 13
click at [17, 86] on div at bounding box center [19, 87] width 7 height 7
click at [465, 298] on icon at bounding box center [466, 379] width 9 height 9
click at [466, 298] on icon at bounding box center [466, 379] width 9 height 9
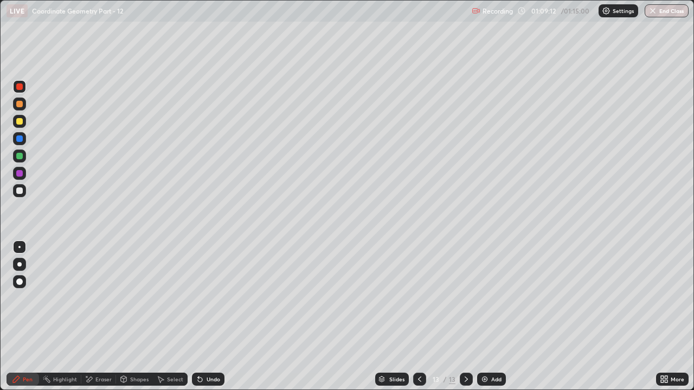
click at [486, 298] on img at bounding box center [484, 379] width 9 height 9
click at [137, 298] on div "Shapes" at bounding box center [134, 379] width 37 height 13
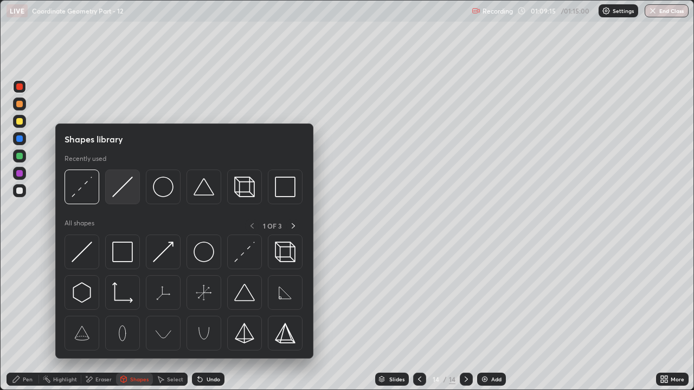
click at [121, 193] on img at bounding box center [122, 187] width 21 height 21
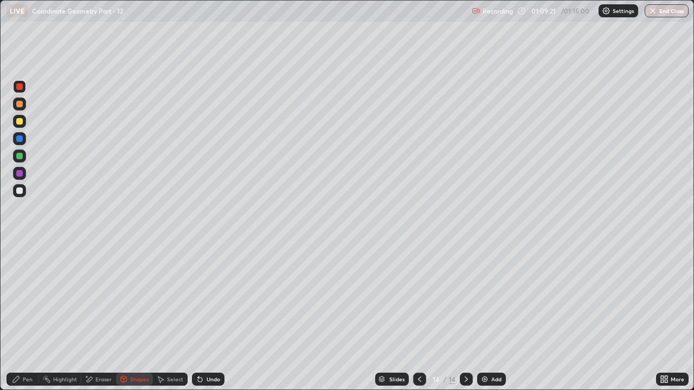
click at [417, 298] on div at bounding box center [419, 380] width 13 height 22
click at [466, 298] on div at bounding box center [466, 379] width 13 height 13
click at [29, 298] on div "Pen" at bounding box center [28, 379] width 10 height 5
click at [132, 298] on div "Shapes" at bounding box center [139, 379] width 18 height 5
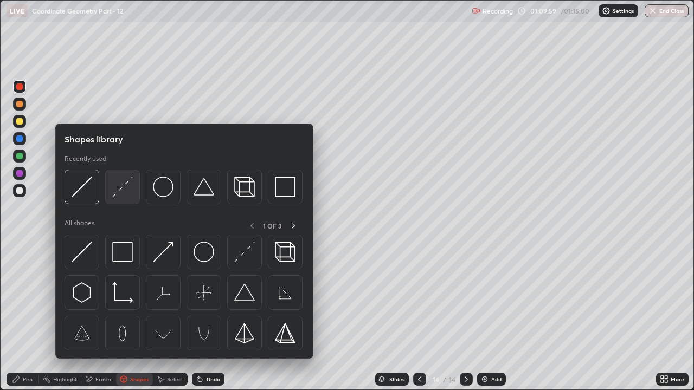
click at [127, 195] on img at bounding box center [122, 187] width 21 height 21
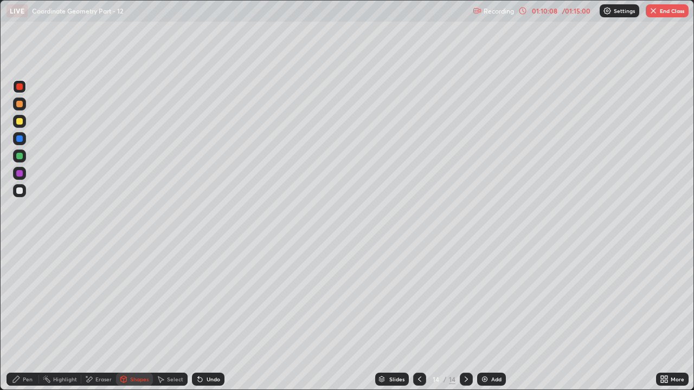
click at [29, 298] on div "Pen" at bounding box center [28, 379] width 10 height 5
click at [137, 298] on div "Shapes" at bounding box center [139, 379] width 18 height 5
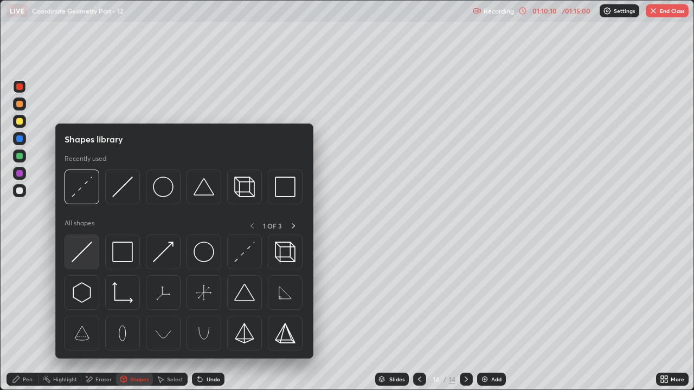
click at [85, 256] on img at bounding box center [82, 252] width 21 height 21
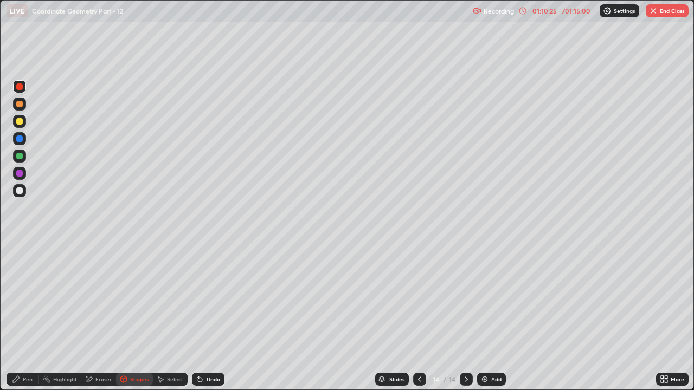
click at [23, 298] on div "Pen" at bounding box center [28, 379] width 10 height 5
click at [208, 298] on div "Undo" at bounding box center [208, 379] width 33 height 13
click at [143, 298] on div "Shapes" at bounding box center [139, 379] width 18 height 5
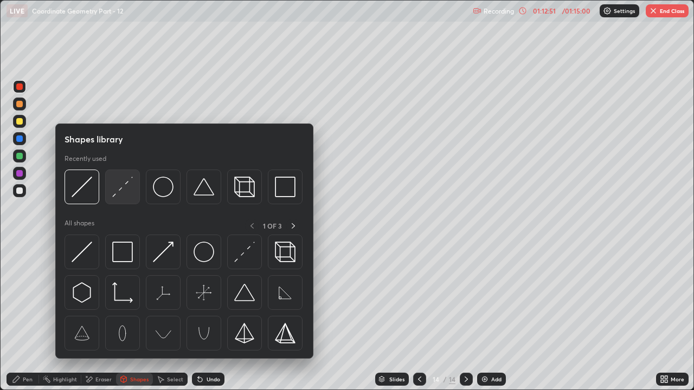
click at [121, 197] on img at bounding box center [122, 187] width 21 height 21
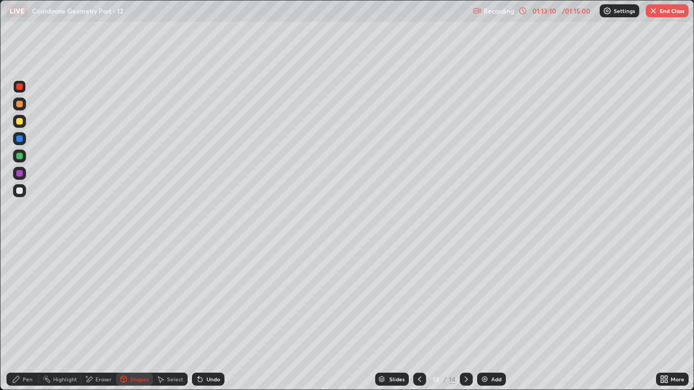
click at [32, 298] on div "Pen" at bounding box center [28, 379] width 10 height 5
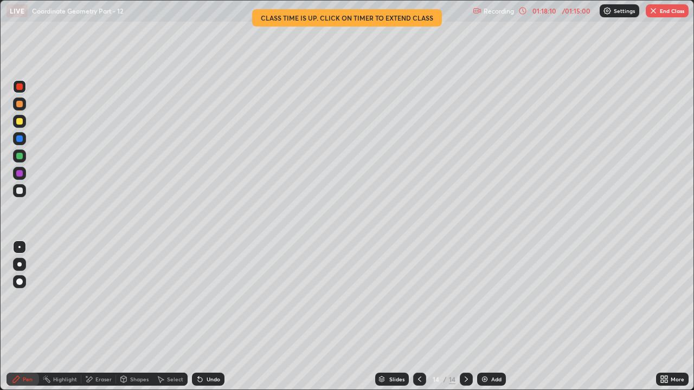
click at [665, 11] on button "End Class" at bounding box center [667, 10] width 43 height 13
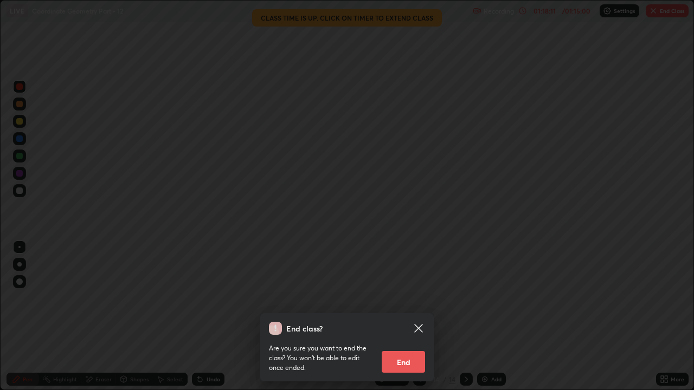
click at [408, 298] on button "End" at bounding box center [403, 362] width 43 height 22
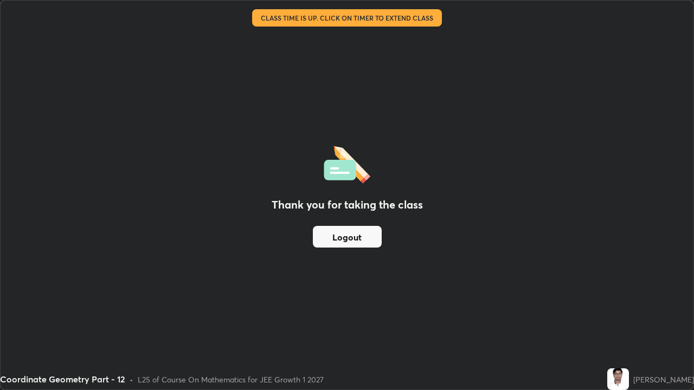
click at [354, 241] on button "Logout" at bounding box center [347, 237] width 69 height 22
click at [351, 242] on button "Logout" at bounding box center [347, 237] width 69 height 22
click at [356, 240] on button "Logout" at bounding box center [347, 237] width 69 height 22
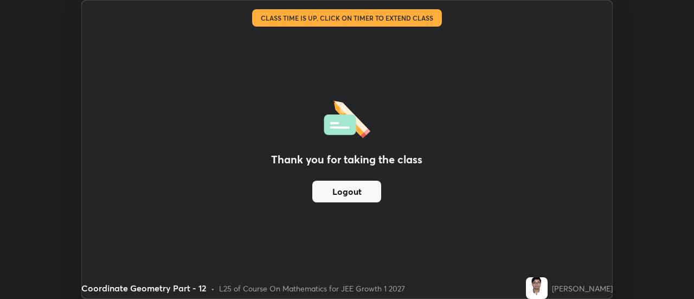
scroll to position [53927, 53531]
